Goal: Information Seeking & Learning: Learn about a topic

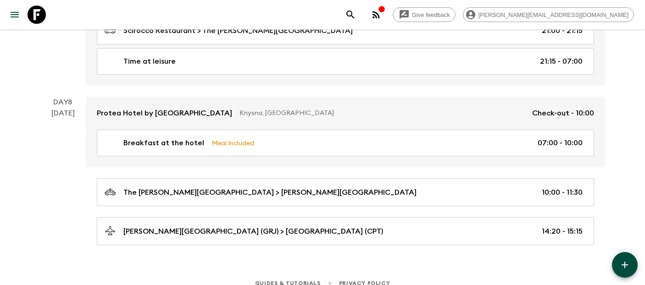
scroll to position [2177, 0]
click at [36, 17] on icon at bounding box center [37, 15] width 18 height 18
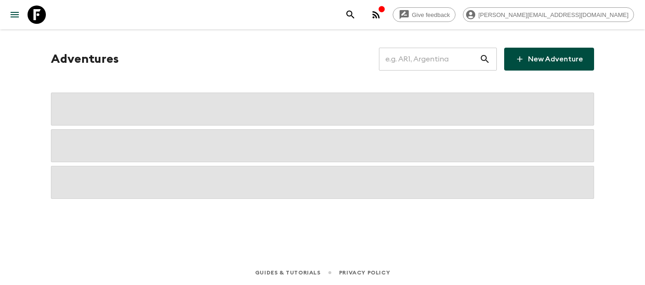
click at [444, 62] on input "text" at bounding box center [429, 59] width 100 height 26
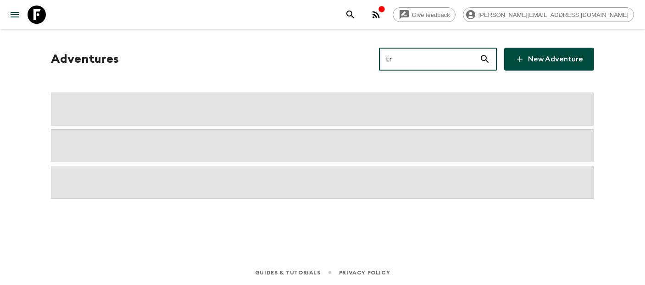
type input "tr2"
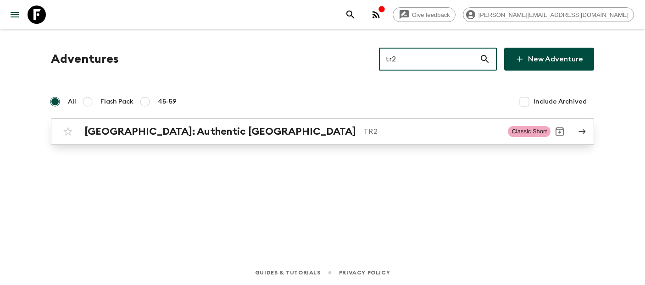
click at [190, 129] on h2 "[GEOGRAPHIC_DATA]: Authentic [GEOGRAPHIC_DATA]" at bounding box center [219, 132] width 271 height 12
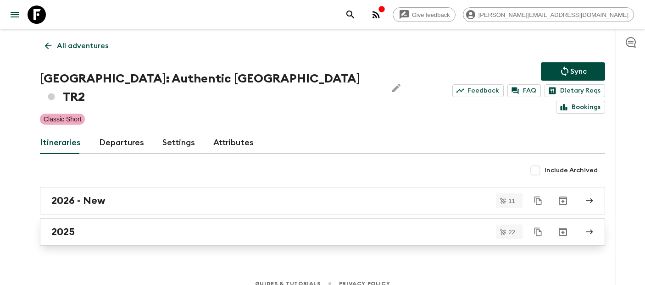
click at [90, 225] on link "2025" at bounding box center [322, 232] width 565 height 28
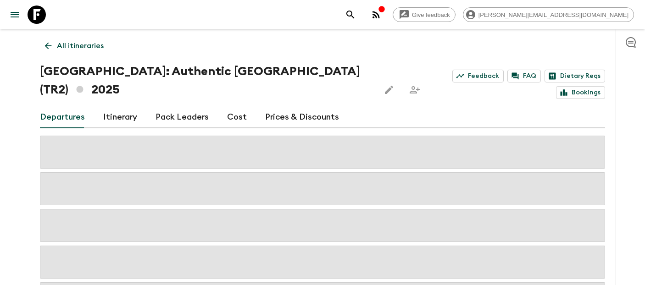
click at [113, 106] on link "Itinerary" at bounding box center [120, 117] width 34 height 22
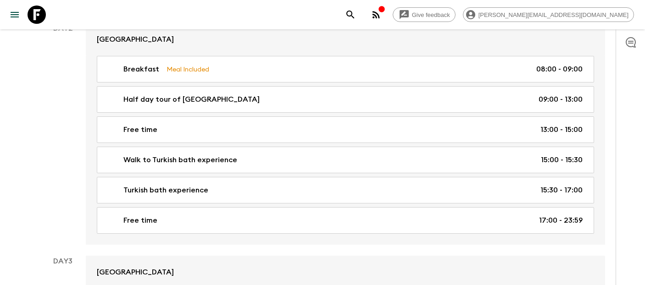
scroll to position [381, 0]
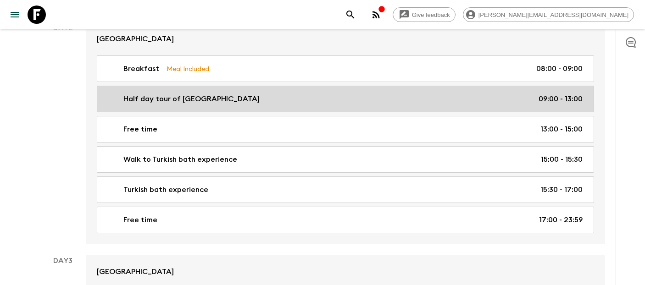
click at [140, 94] on p "Half day tour of [GEOGRAPHIC_DATA]" at bounding box center [191, 99] width 136 height 11
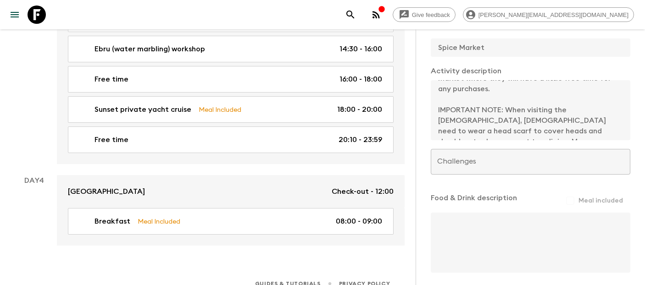
scroll to position [816, 0]
